Goal: Navigation & Orientation: Find specific page/section

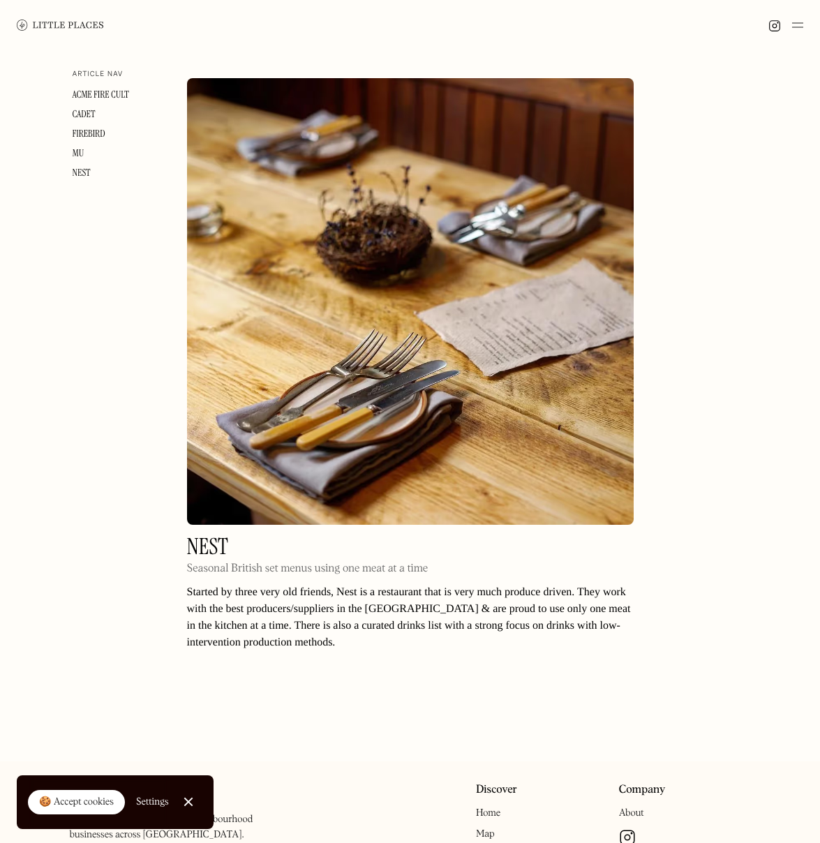
scroll to position [2971, 0]
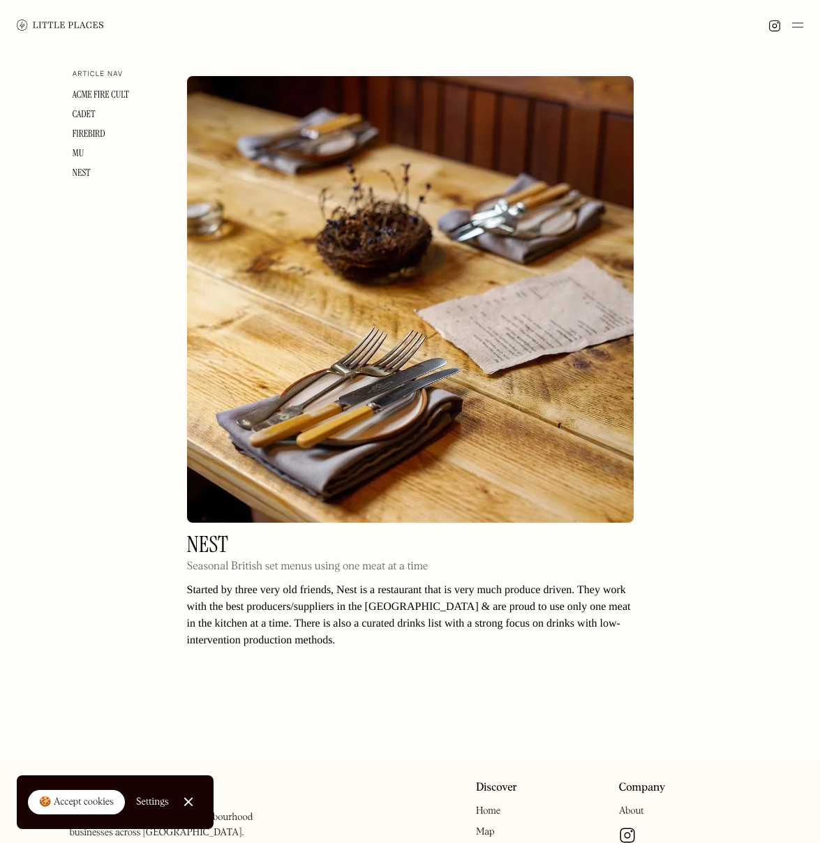
click at [203, 534] on h2 "Nest" at bounding box center [308, 545] width 242 height 22
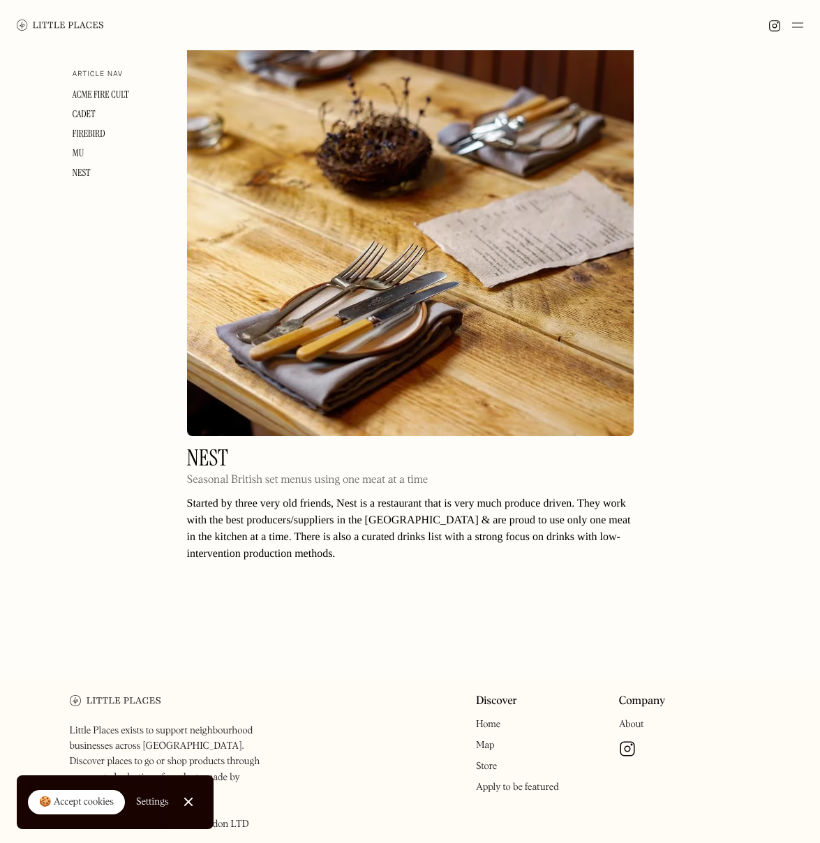
click at [628, 741] on img at bounding box center [627, 749] width 17 height 17
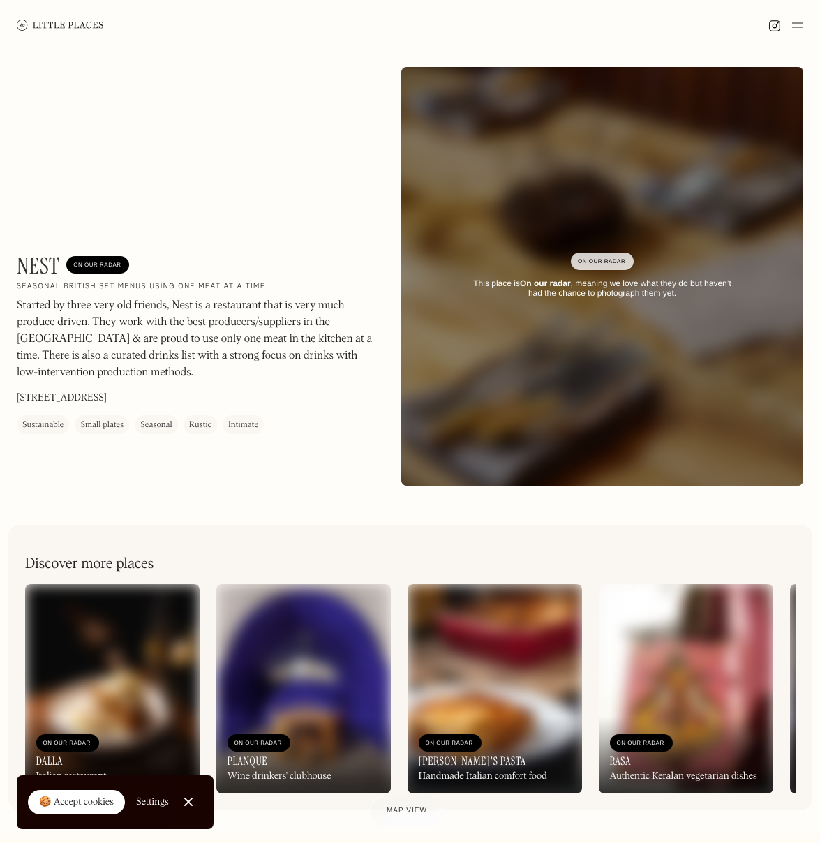
click at [84, 28] on img at bounding box center [60, 25] width 87 height 10
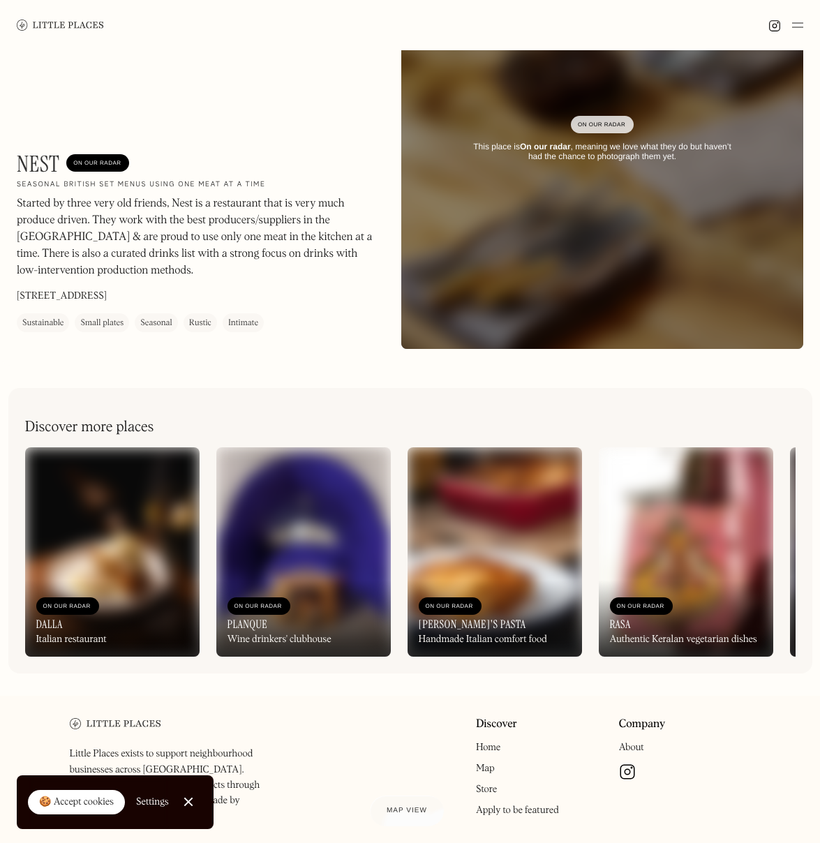
scroll to position [211, 0]
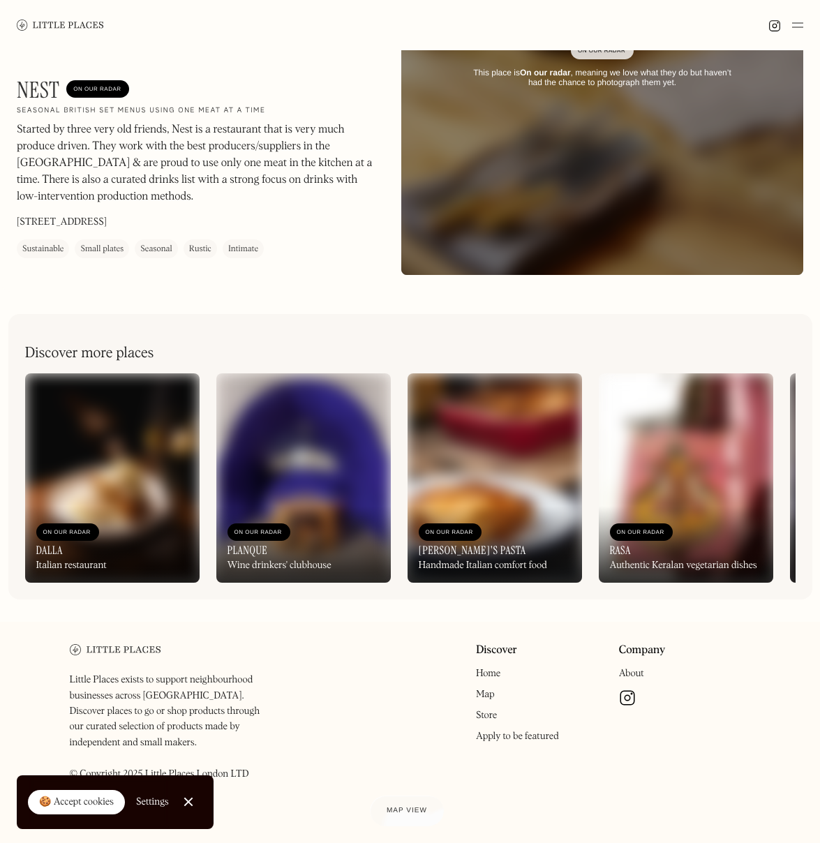
click at [630, 702] on img at bounding box center [627, 698] width 17 height 17
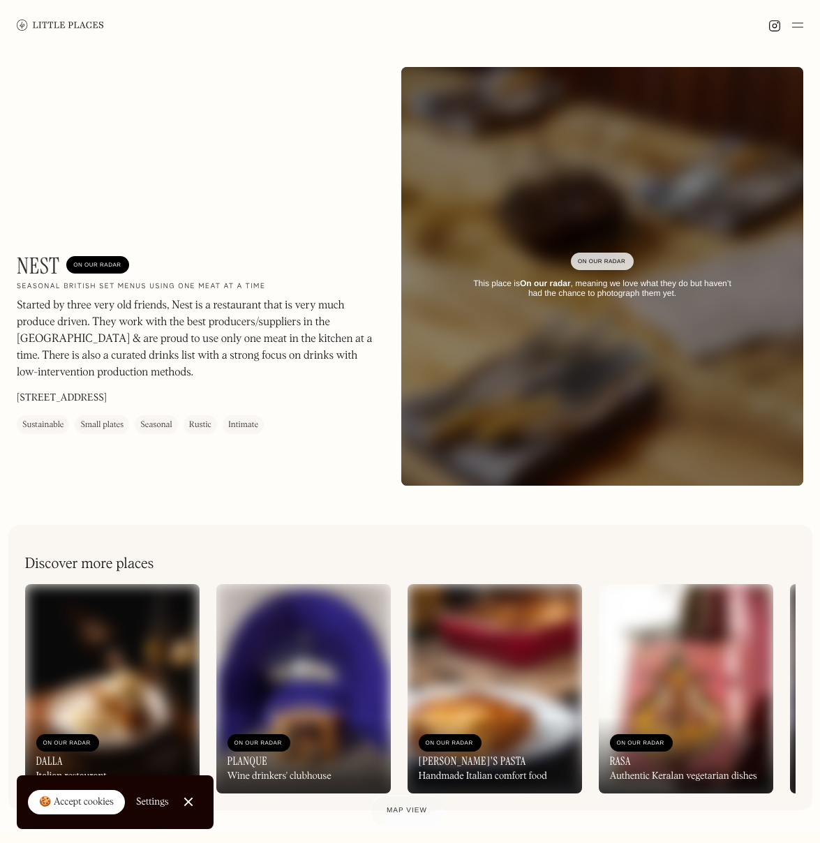
scroll to position [1, 0]
